Goal: Task Accomplishment & Management: Use online tool/utility

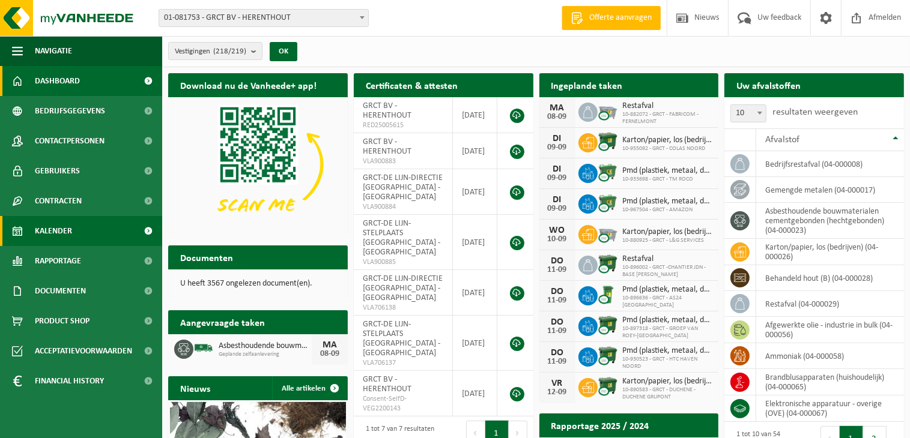
click at [154, 228] on span at bounding box center [148, 231] width 27 height 30
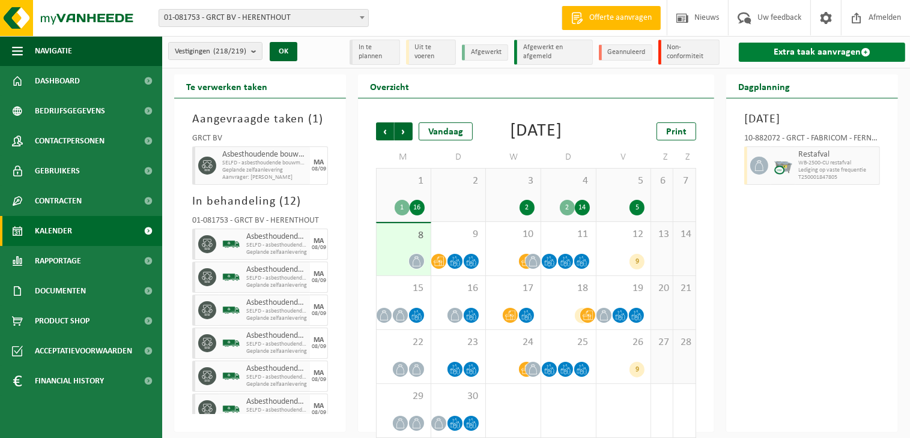
click at [827, 55] on link "Extra taak aanvragen" at bounding box center [822, 52] width 166 height 19
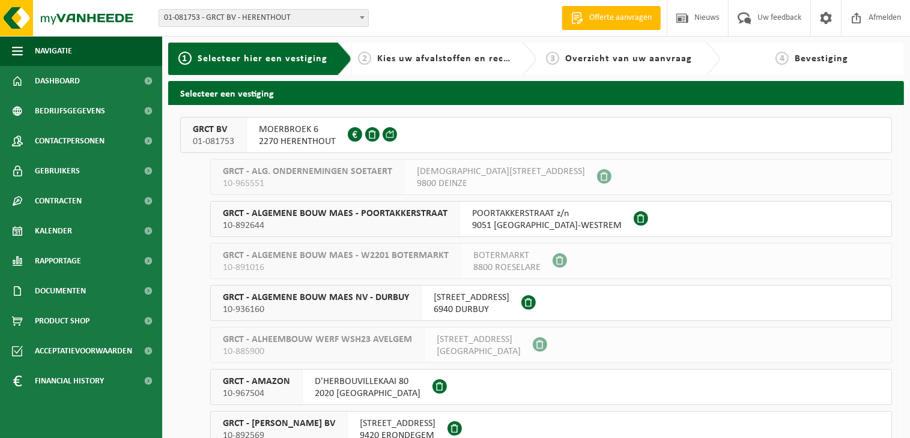
click at [300, 136] on span "2270 HERENTHOUT" at bounding box center [297, 142] width 77 height 12
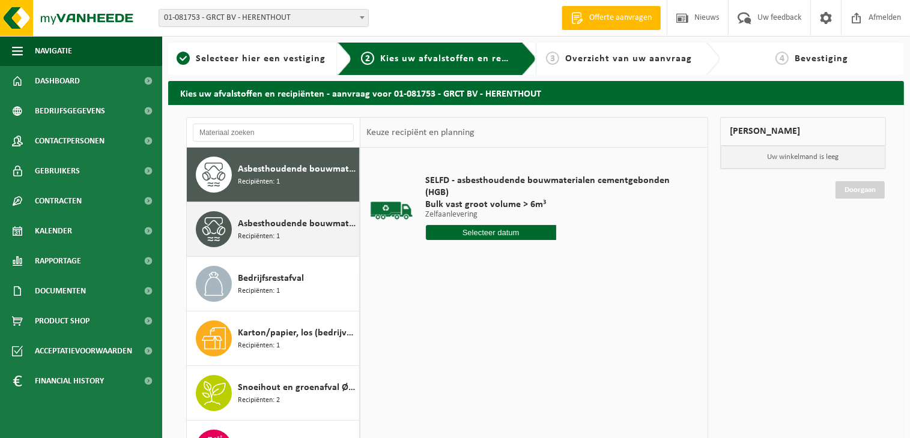
click at [295, 225] on span "Asbesthoudende bouwmaterialen cementgebonden met isolatie(hechtgebonden)" at bounding box center [297, 224] width 118 height 14
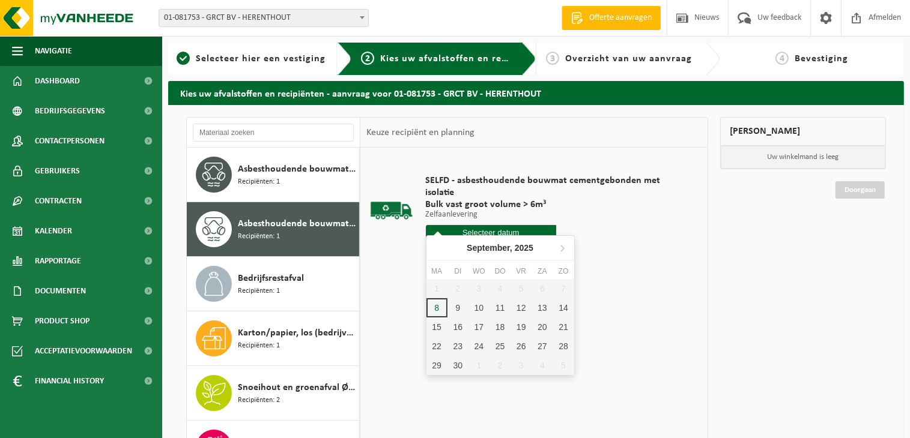
click at [502, 225] on input "text" at bounding box center [491, 232] width 130 height 15
click at [476, 305] on div "10" at bounding box center [478, 307] width 21 height 19
type input "Van [DATE]"
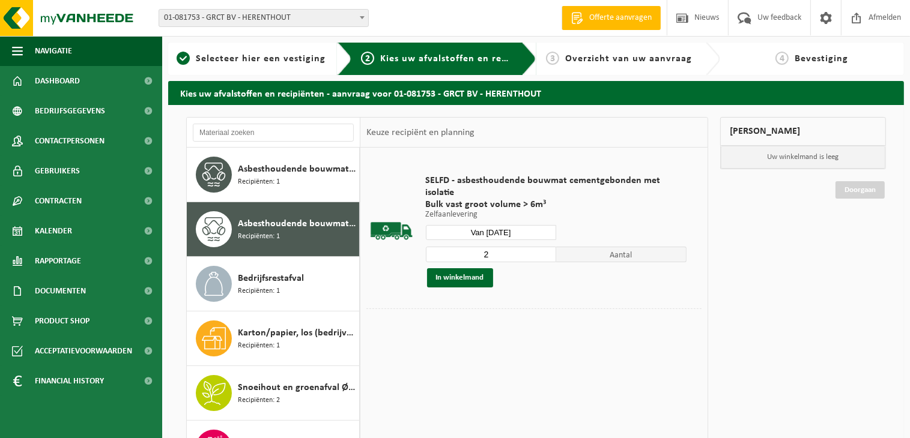
type input "2"
click at [546, 247] on input "2" at bounding box center [491, 255] width 130 height 16
click at [466, 268] on button "In winkelmand" at bounding box center [460, 277] width 66 height 19
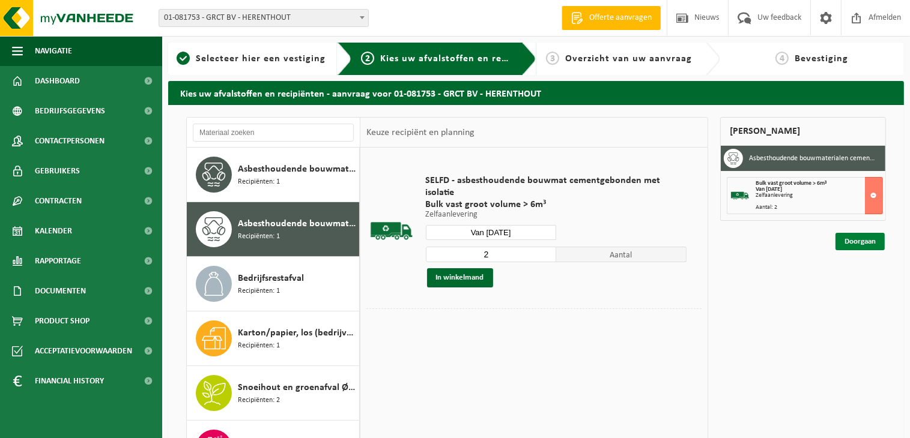
click at [865, 242] on link "Doorgaan" at bounding box center [859, 241] width 49 height 17
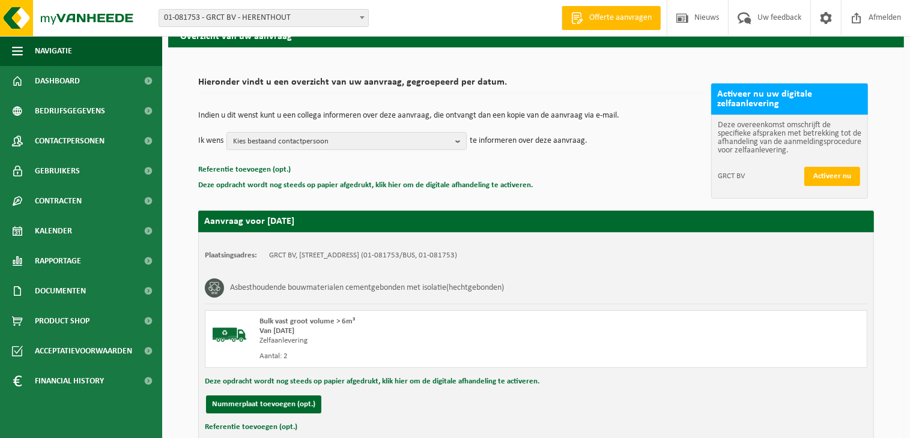
scroll to position [150, 0]
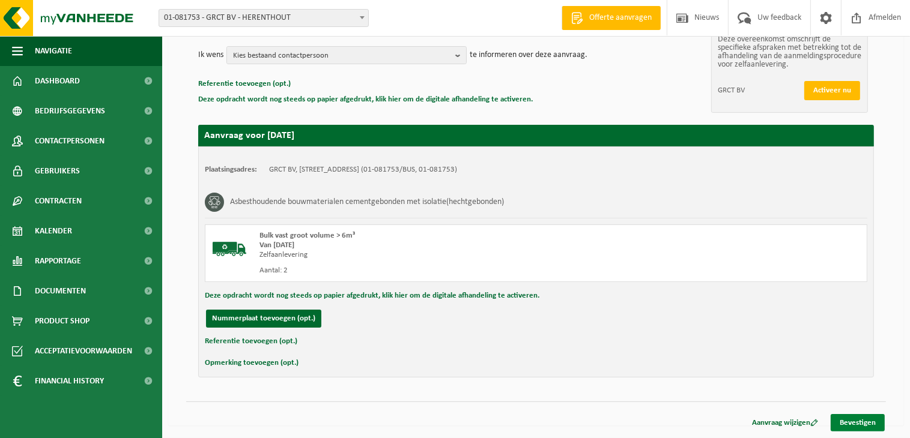
click at [855, 421] on link "Bevestigen" at bounding box center [857, 422] width 54 height 17
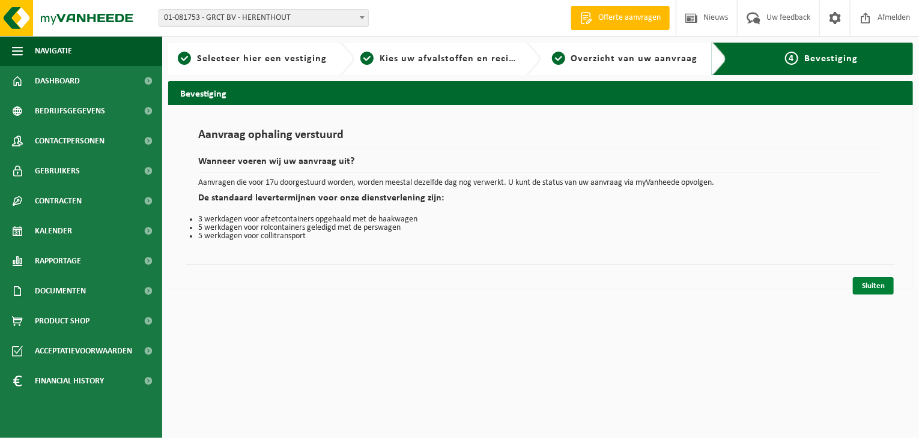
click at [862, 282] on link "Sluiten" at bounding box center [873, 285] width 41 height 17
